Goal: Transaction & Acquisition: Purchase product/service

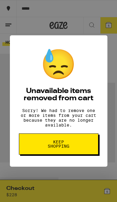
click at [54, 148] on span "Keep Shopping" at bounding box center [58, 143] width 31 height 8
